Goal: Check status: Check status

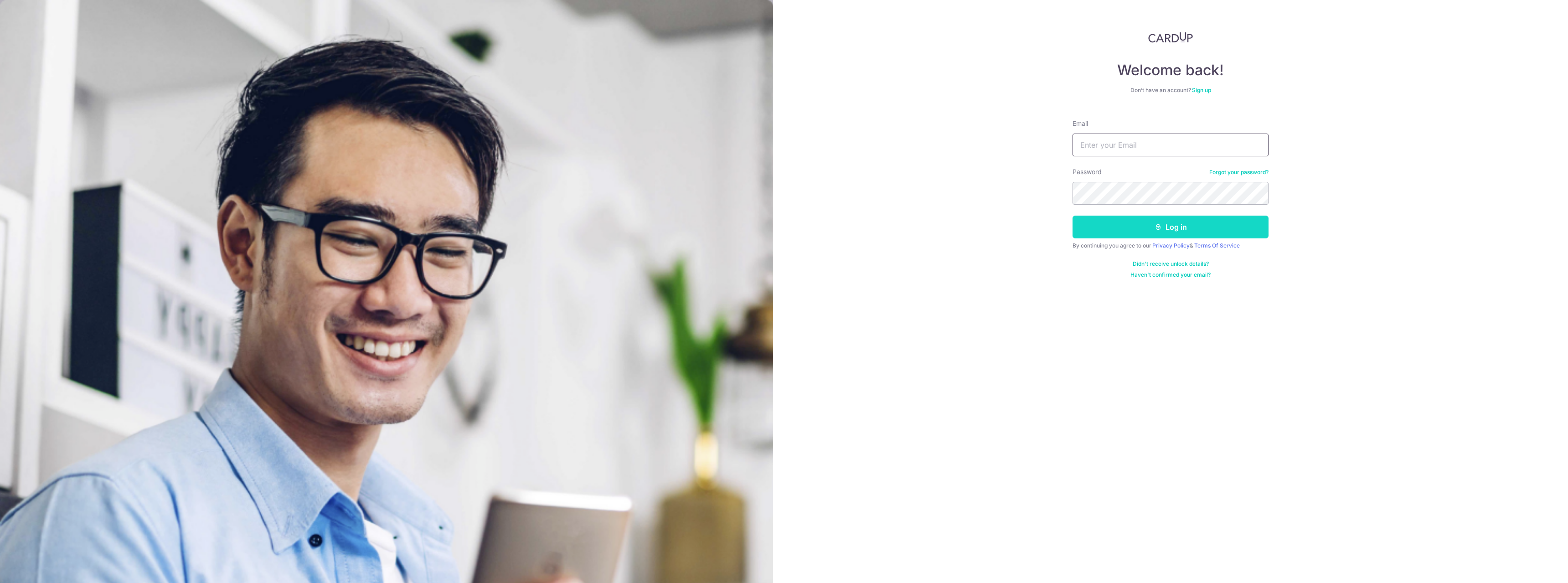
type input "[PERSON_NAME][EMAIL_ADDRESS][DOMAIN_NAME]"
click at [1219, 229] on button "Log in" at bounding box center [1171, 226] width 196 height 23
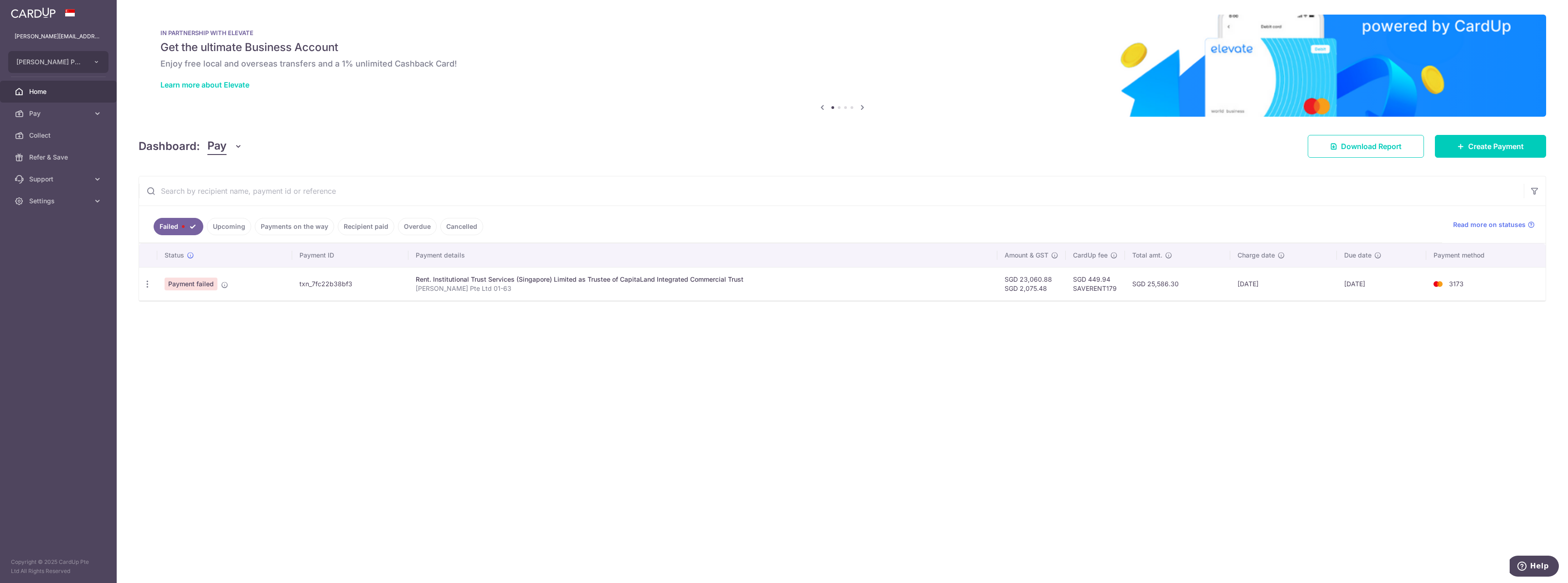
click at [233, 227] on link "Upcoming" at bounding box center [229, 226] width 44 height 17
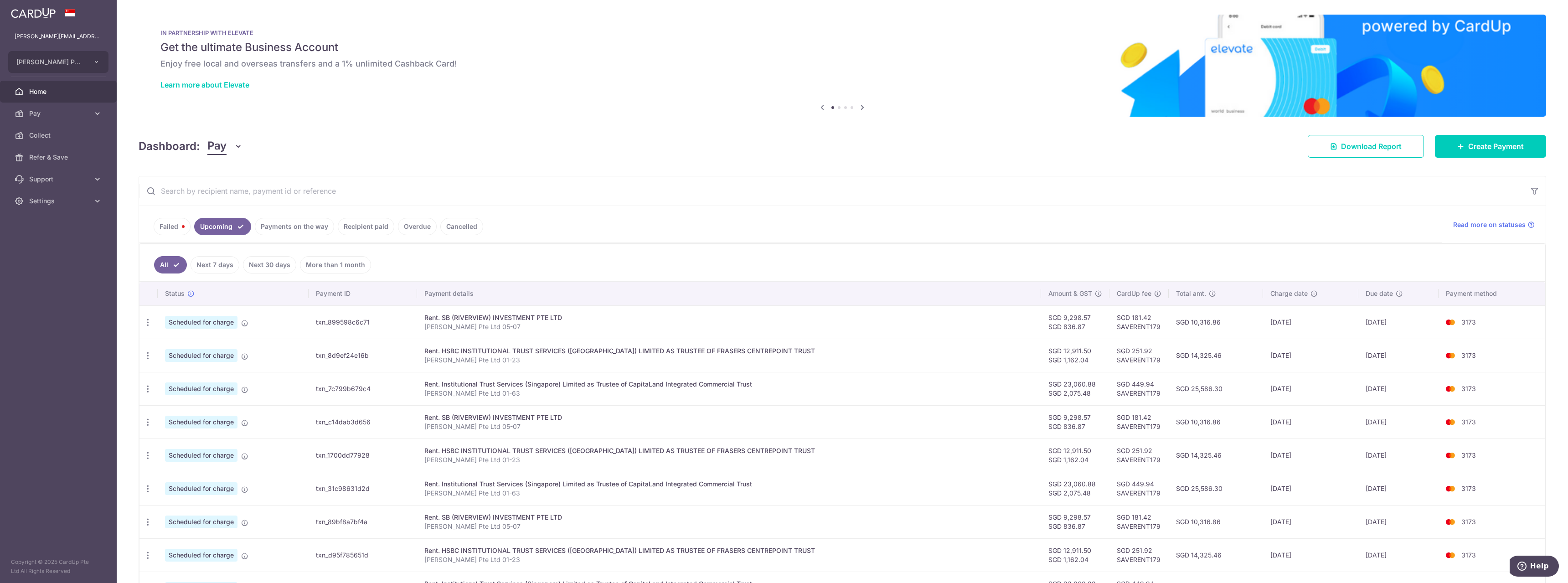
click at [273, 220] on link "Payments on the way" at bounding box center [295, 226] width 79 height 17
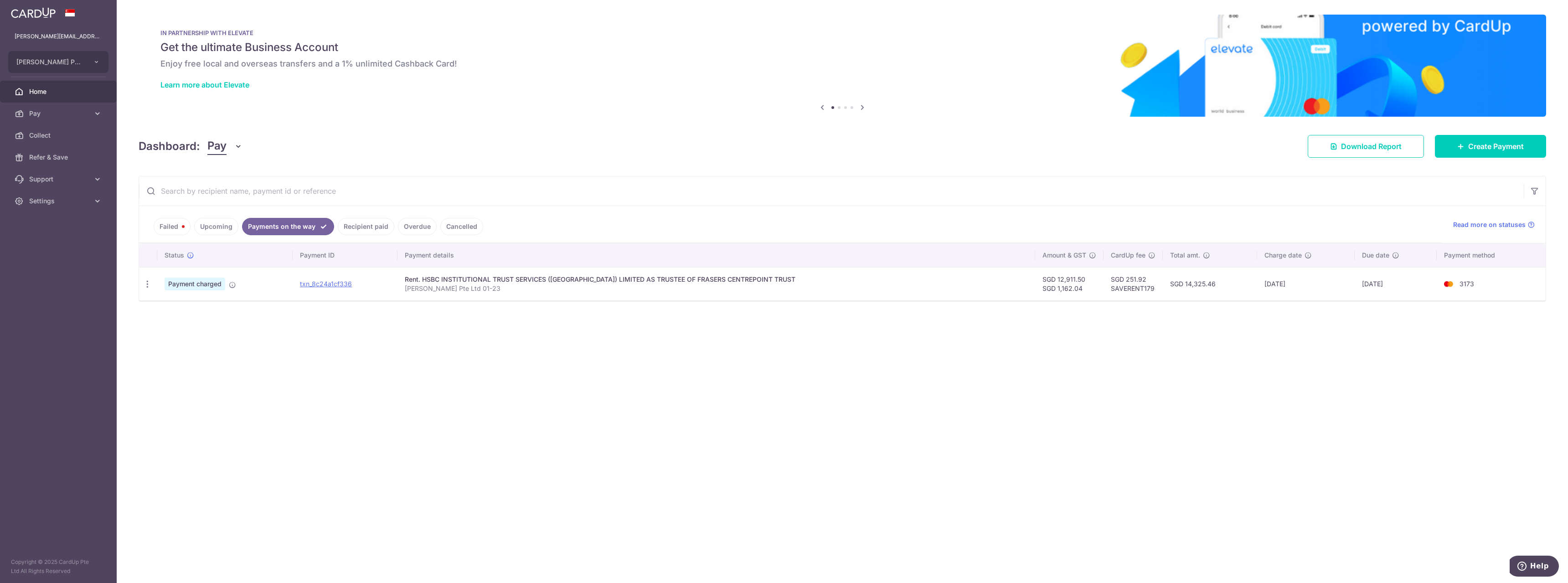
click at [344, 223] on link "Recipient paid" at bounding box center [366, 226] width 57 height 17
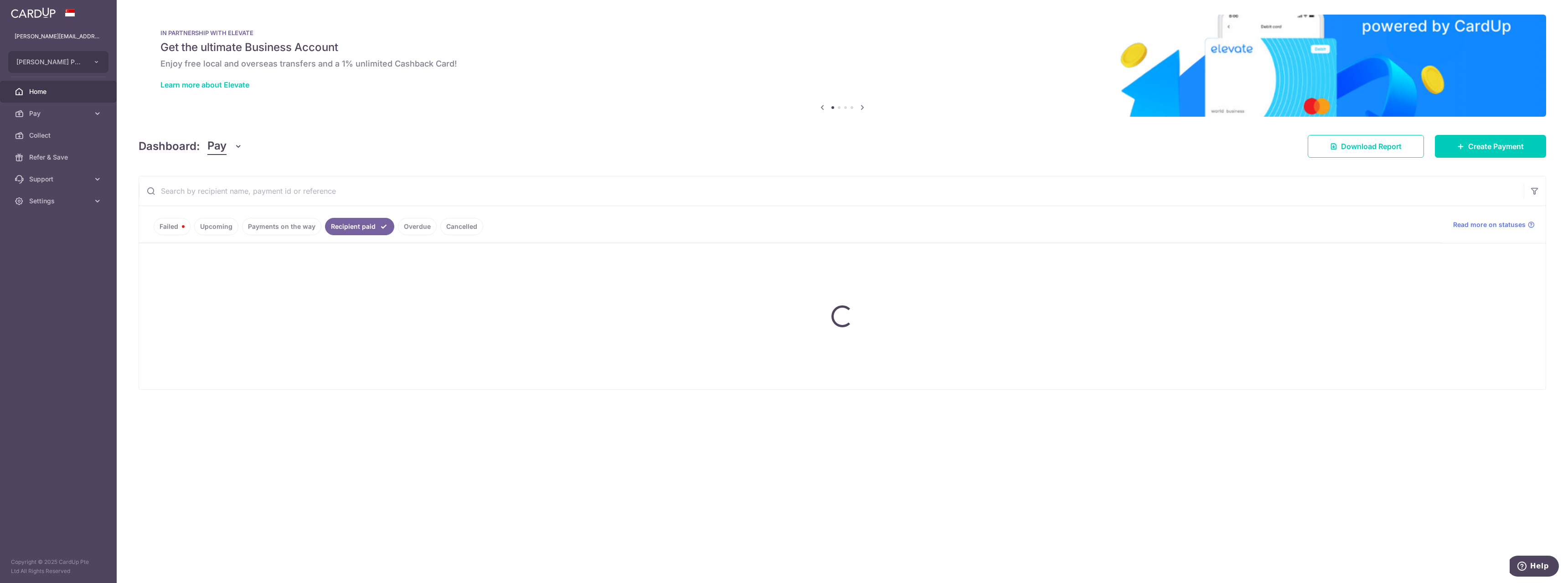
click at [170, 222] on link "Failed" at bounding box center [172, 226] width 37 height 17
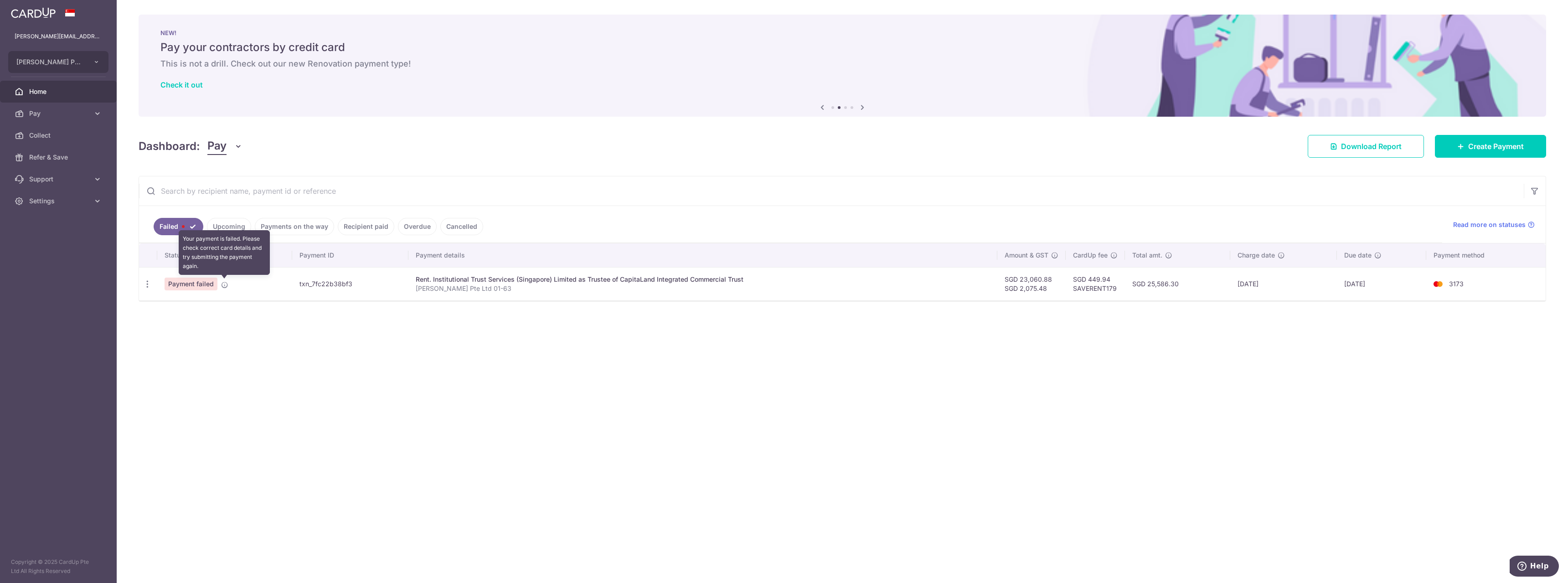
click at [228, 281] on icon at bounding box center [225, 285] width 7 height 7
click at [225, 286] on icon at bounding box center [225, 285] width 7 height 7
click at [152, 286] on icon "button" at bounding box center [147, 284] width 10 height 10
click at [371, 280] on td "txn_7fc22b38bf3" at bounding box center [350, 284] width 116 height 33
click at [327, 282] on td "txn_7fc22b38bf3" at bounding box center [350, 284] width 116 height 33
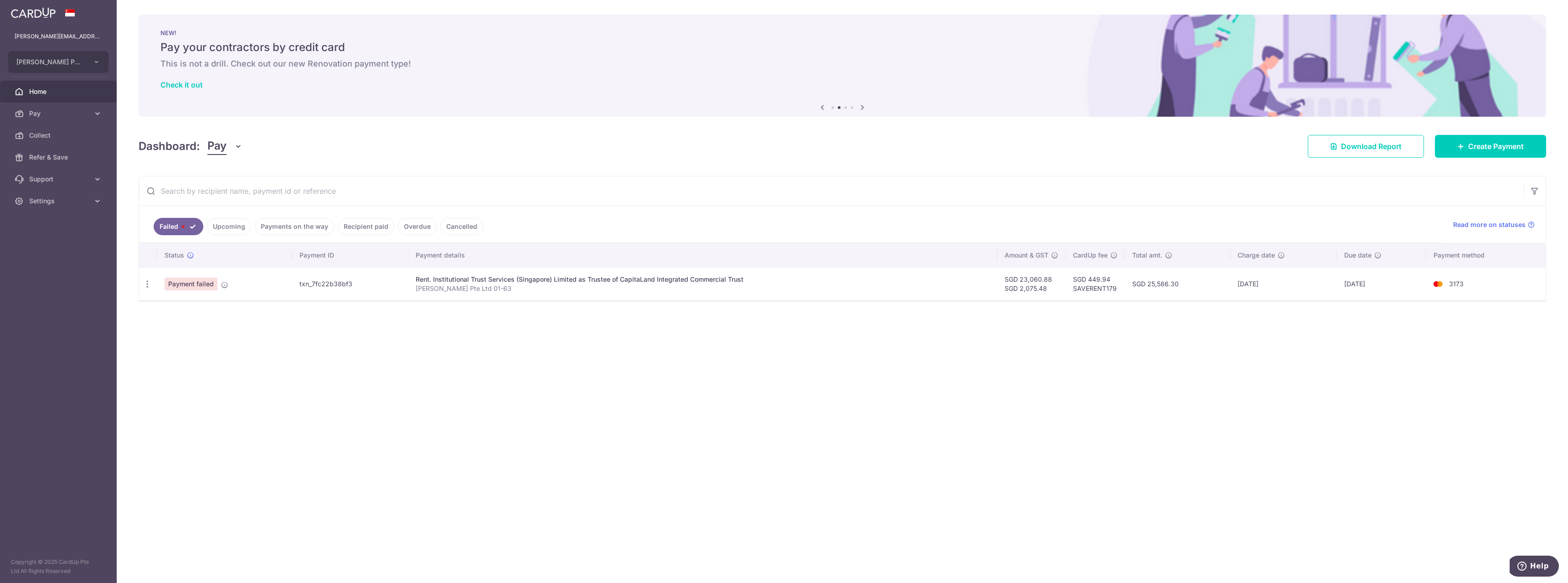
drag, startPoint x: 415, startPoint y: 277, endPoint x: 800, endPoint y: 277, distance: 385.0
click at [800, 277] on div "Rent. Institutional Trust Services (Singapore) Limited as Trustee of CapitaLand…" at bounding box center [703, 279] width 575 height 9
